Goal: Information Seeking & Learning: Learn about a topic

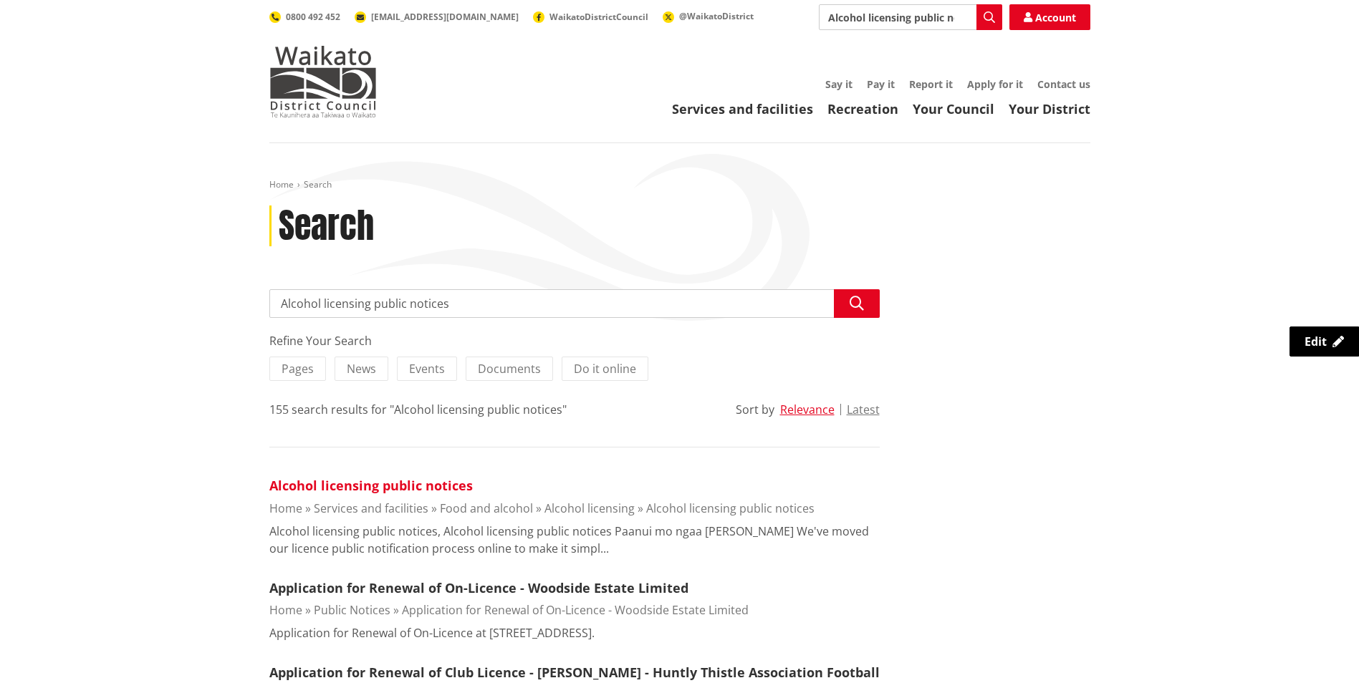
click at [445, 483] on link "Alcohol licensing public notices" at bounding box center [370, 485] width 203 height 17
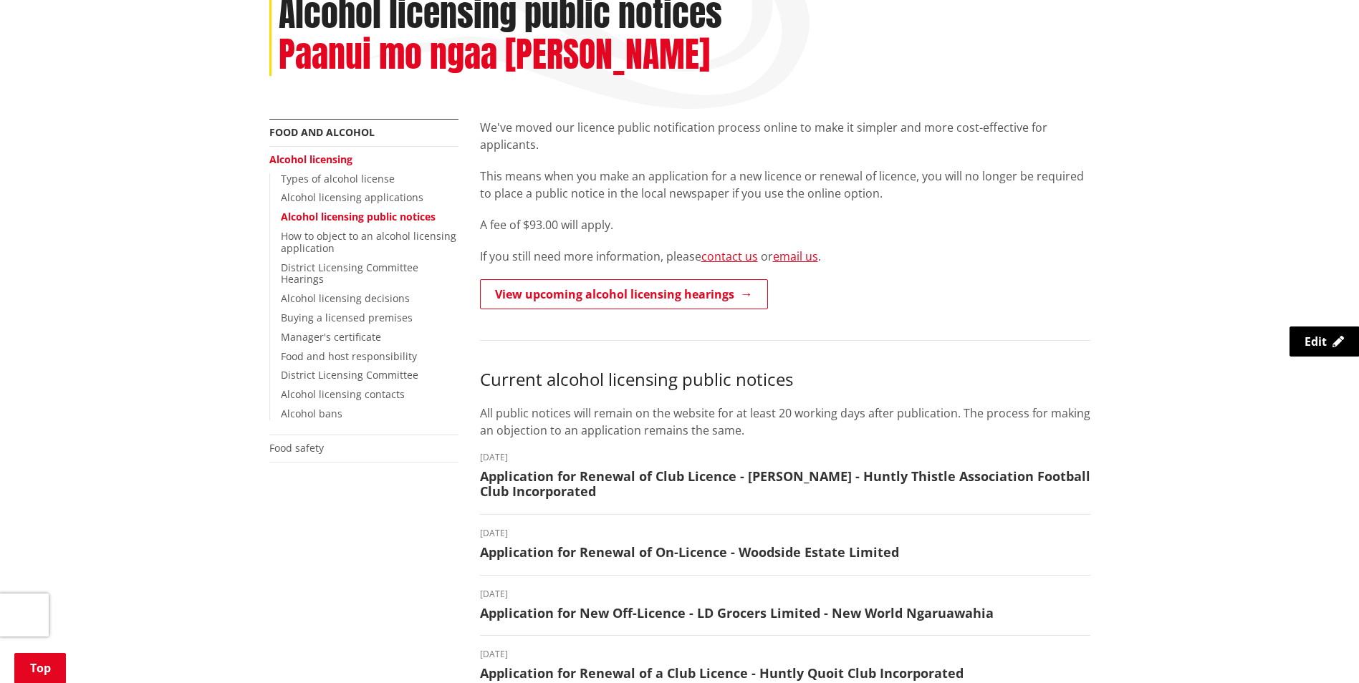
scroll to position [215, 0]
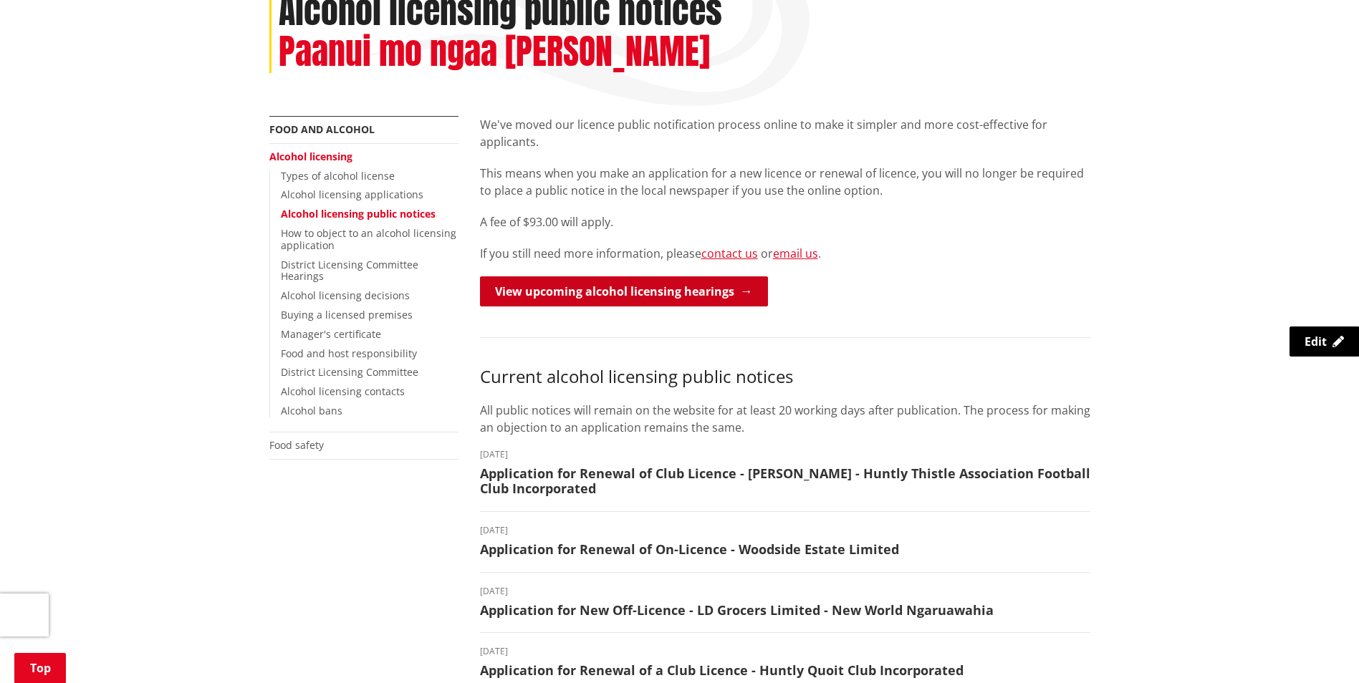
click at [595, 294] on link "View upcoming alcohol licensing hearings" at bounding box center [624, 292] width 288 height 30
